Goal: Transaction & Acquisition: Purchase product/service

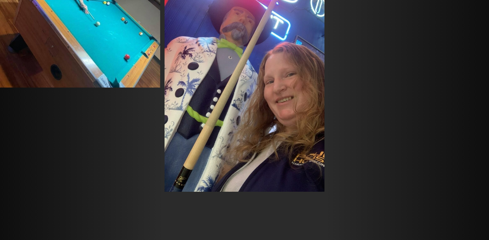
scroll to position [7066, 0]
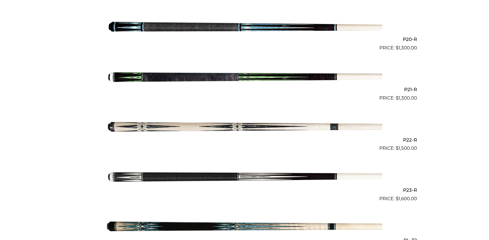
scroll to position [1129, 0]
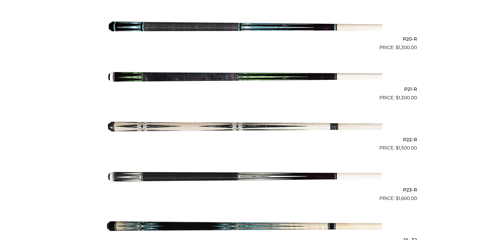
click at [136, 76] on img at bounding box center [245, 76] width 276 height 46
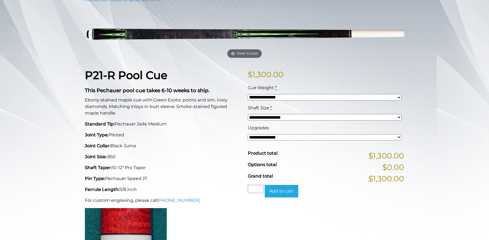
scroll to position [78, 0]
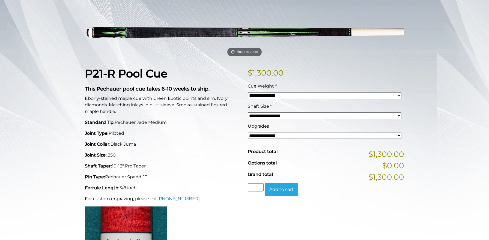
click at [257, 136] on select "**********" at bounding box center [325, 136] width 154 height 7
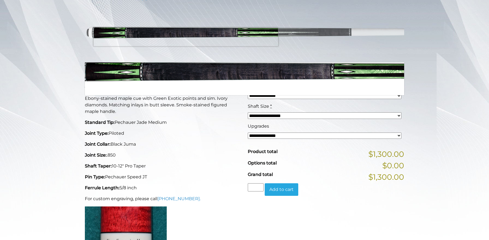
scroll to position [0, 0]
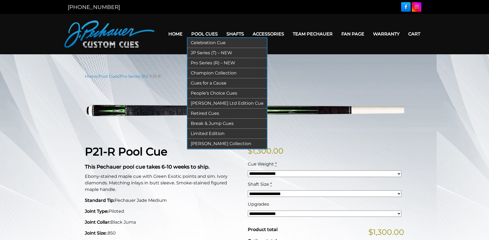
click at [198, 73] on link "Champion Collection" at bounding box center [226, 73] width 79 height 10
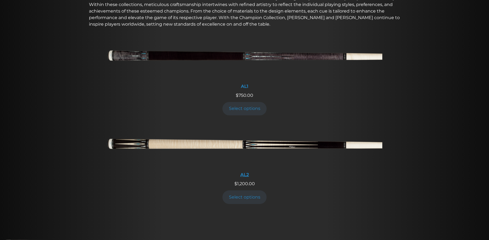
scroll to position [217, 0]
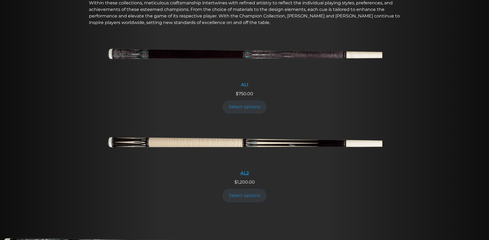
click at [230, 141] on img at bounding box center [245, 144] width 276 height 46
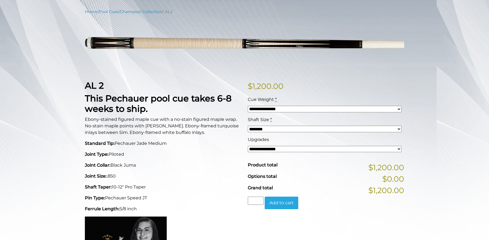
scroll to position [65, 0]
click at [261, 149] on select "**********" at bounding box center [325, 149] width 154 height 7
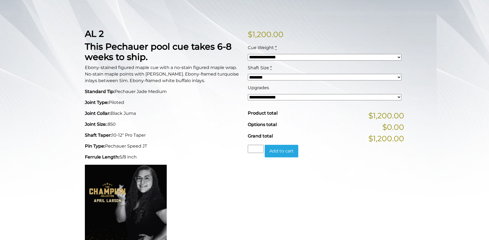
scroll to position [116, 0]
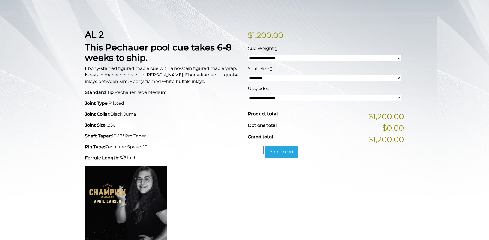
click at [193, 131] on div "AL 2 This Pechauer pool cue takes 6-8 weeks to ship. Ebony-stained figured mapl…" at bounding box center [163, 204] width 163 height 351
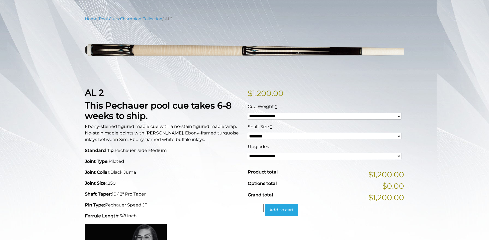
scroll to position [57, 0]
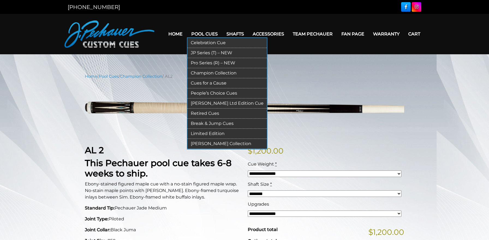
click at [208, 64] on link "Pro Series (R) – NEW" at bounding box center [226, 63] width 79 height 10
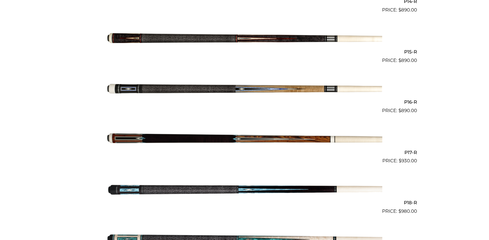
scroll to position [867, 0]
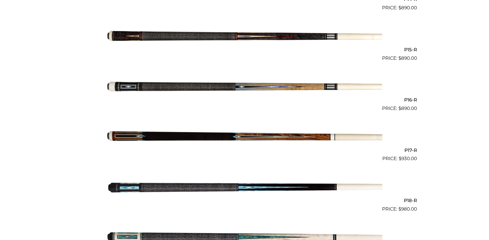
click at [187, 138] on img at bounding box center [245, 137] width 276 height 46
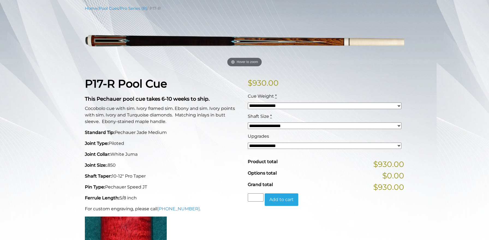
scroll to position [68, 0]
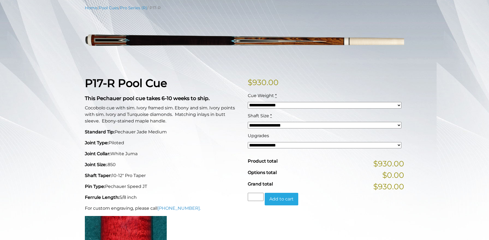
click at [7, 73] on div "**********" at bounding box center [244, 201] width 489 height 392
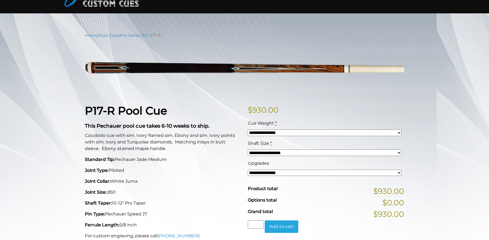
scroll to position [0, 0]
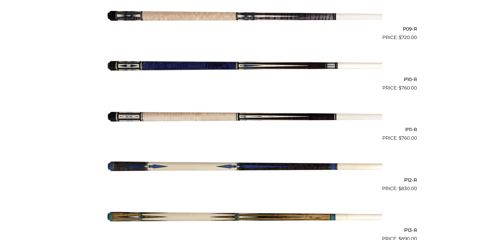
scroll to position [585, 0]
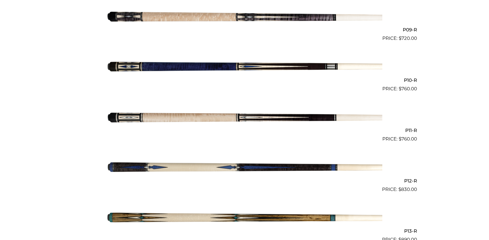
click at [157, 118] on img at bounding box center [245, 118] width 276 height 46
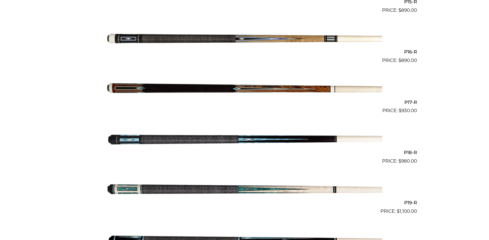
scroll to position [933, 0]
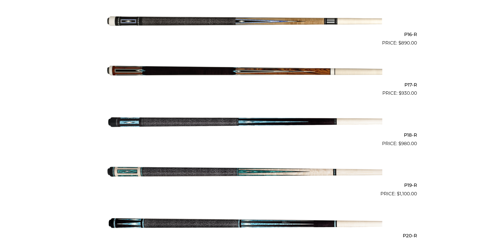
click at [138, 67] on img at bounding box center [245, 72] width 276 height 46
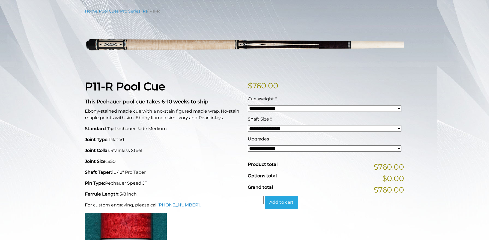
scroll to position [59, 0]
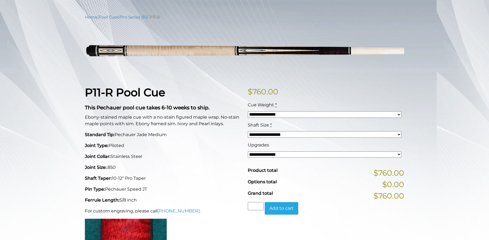
click at [261, 153] on select "**********" at bounding box center [325, 154] width 154 height 7
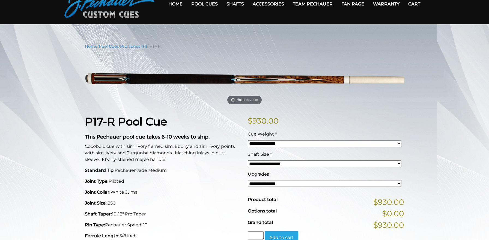
scroll to position [30, 0]
